Goal: Information Seeking & Learning: Learn about a topic

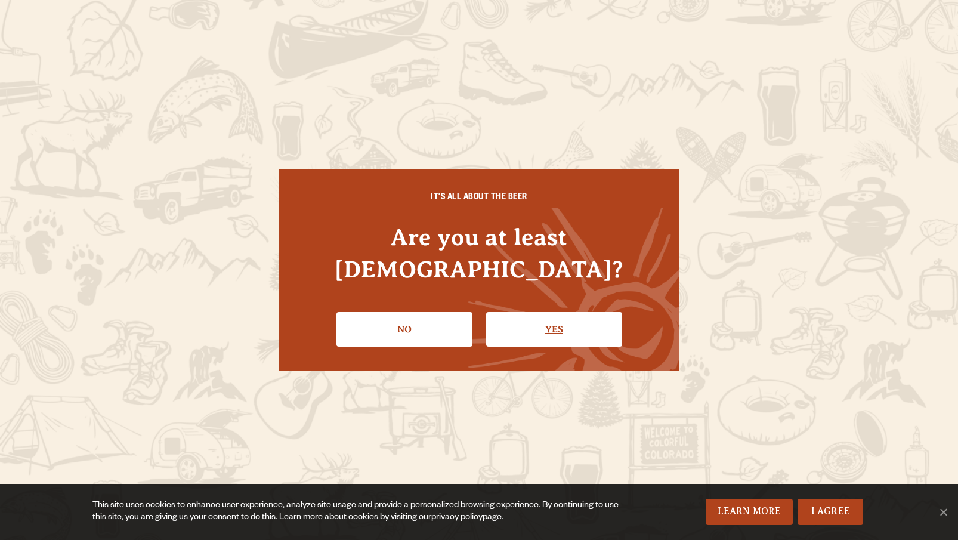
click at [542, 312] on link "Yes" at bounding box center [554, 329] width 136 height 35
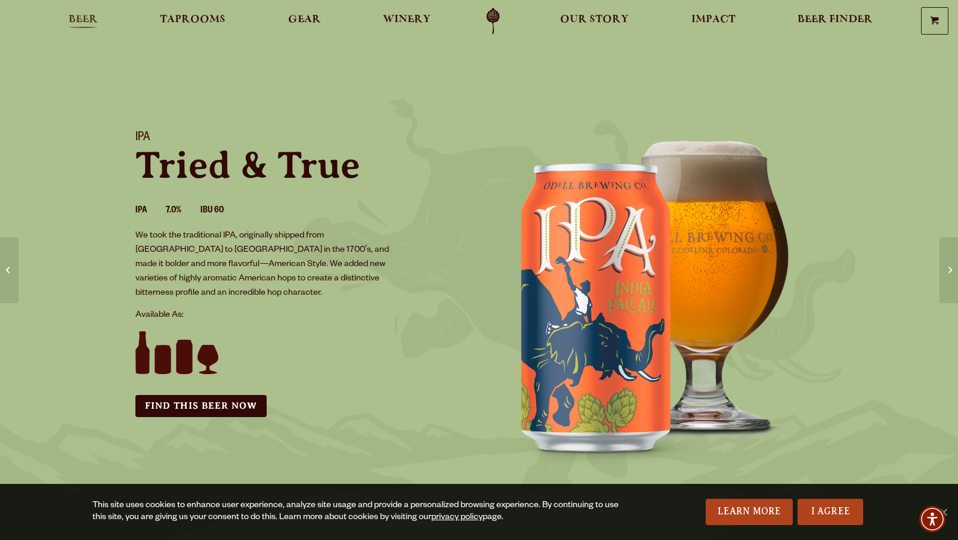
click at [82, 19] on span "Beer" at bounding box center [83, 20] width 29 height 10
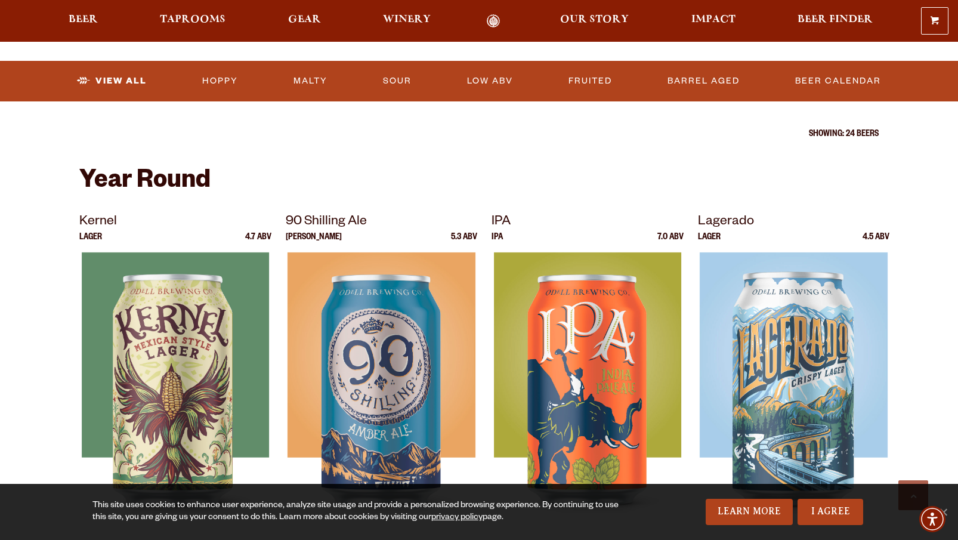
scroll to position [389, 0]
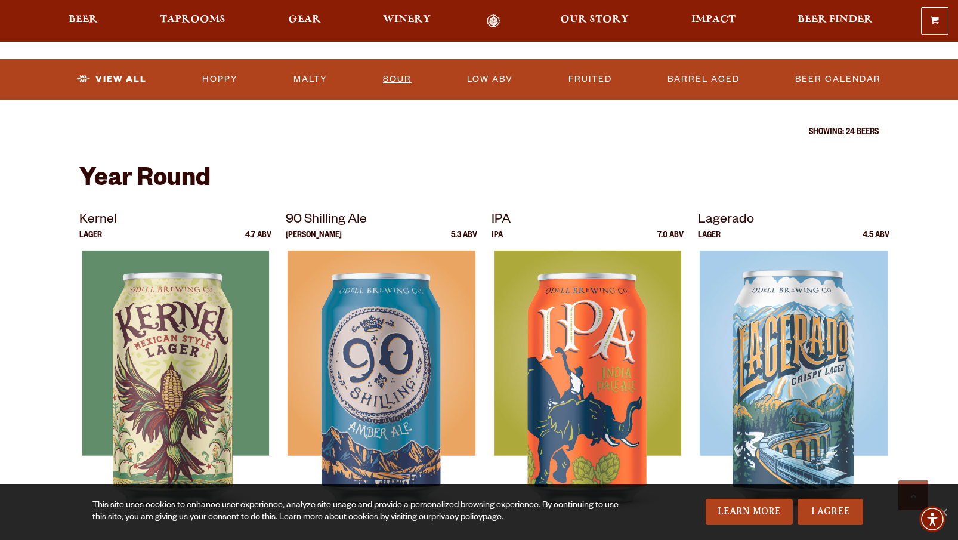
click at [387, 80] on link "Sour" at bounding box center [397, 79] width 38 height 27
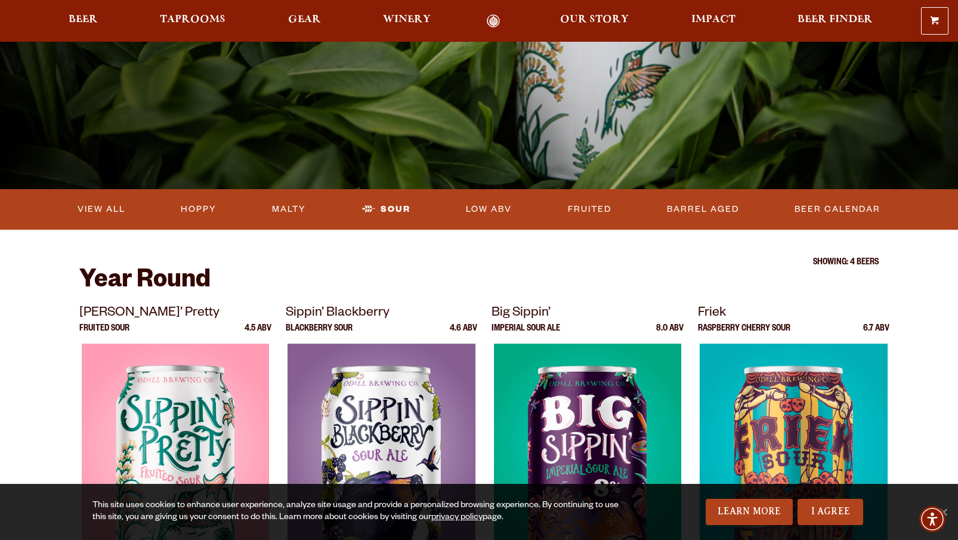
scroll to position [192, 0]
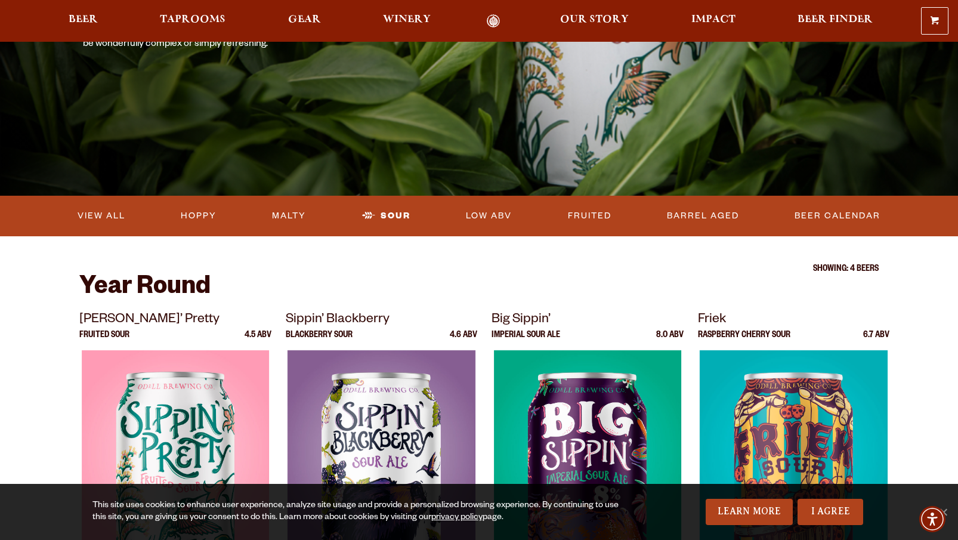
click at [619, 214] on ul "View All Hoppy Malty Sour Low ABV Fruited Barrel Aged Beer Calendar" at bounding box center [479, 216] width 859 height 31
click at [588, 214] on link "Fruited" at bounding box center [589, 215] width 53 height 27
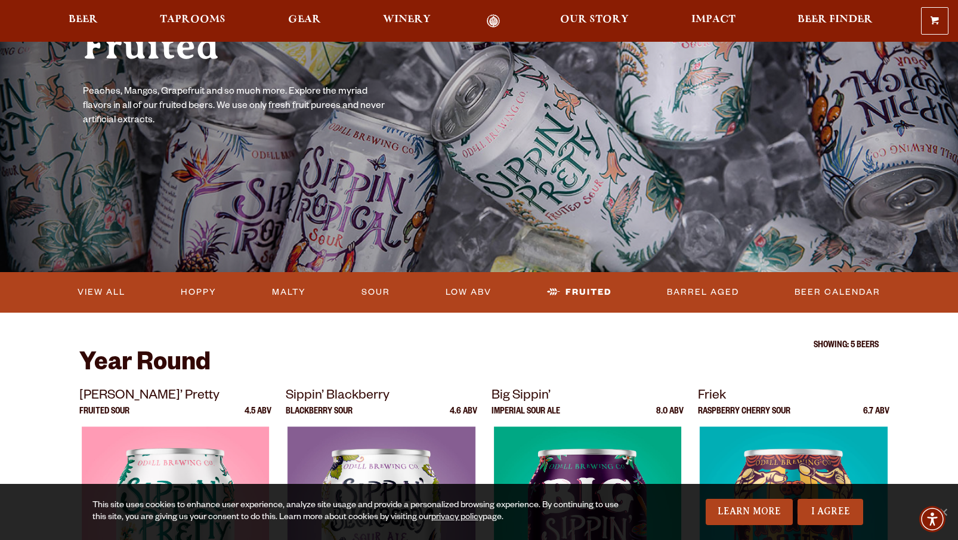
scroll to position [124, 0]
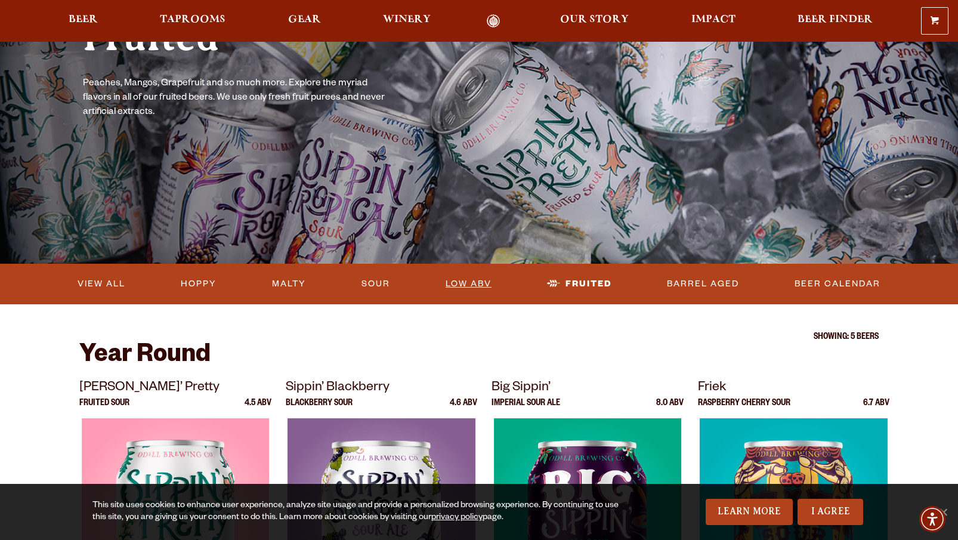
click at [474, 285] on link "Low ABV" at bounding box center [469, 283] width 56 height 27
